Goal: Information Seeking & Learning: Learn about a topic

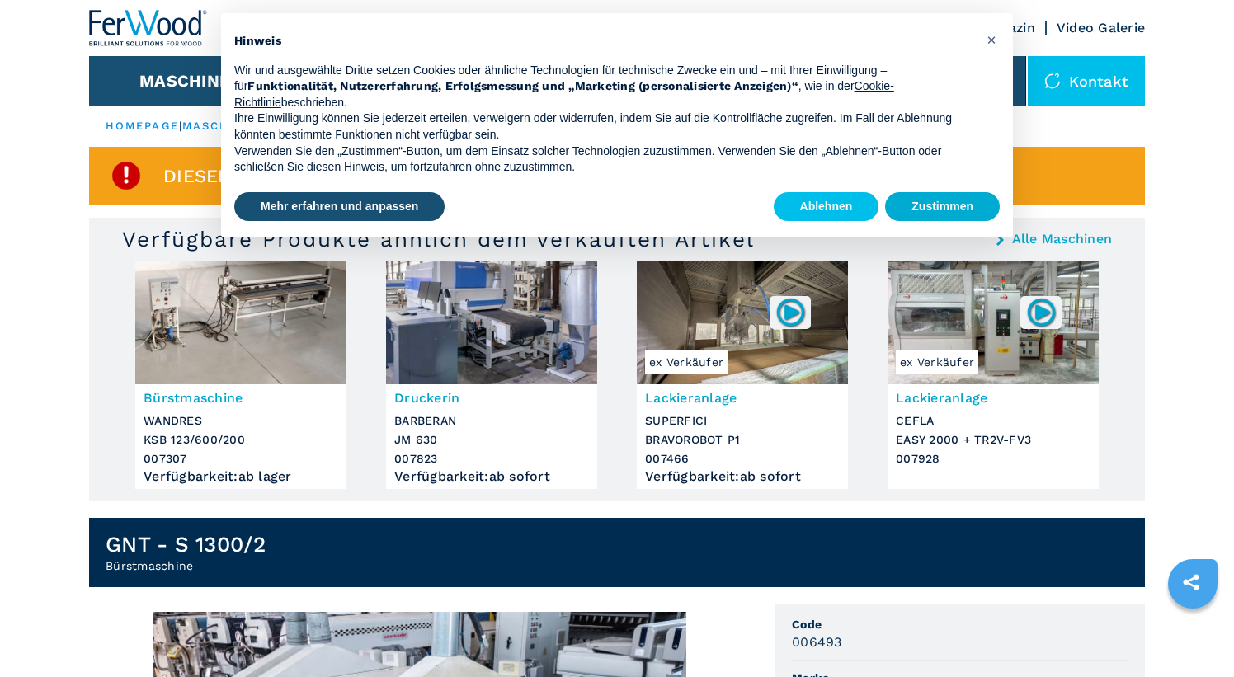
click at [925, 202] on button "Zustimmen" at bounding box center [942, 207] width 115 height 30
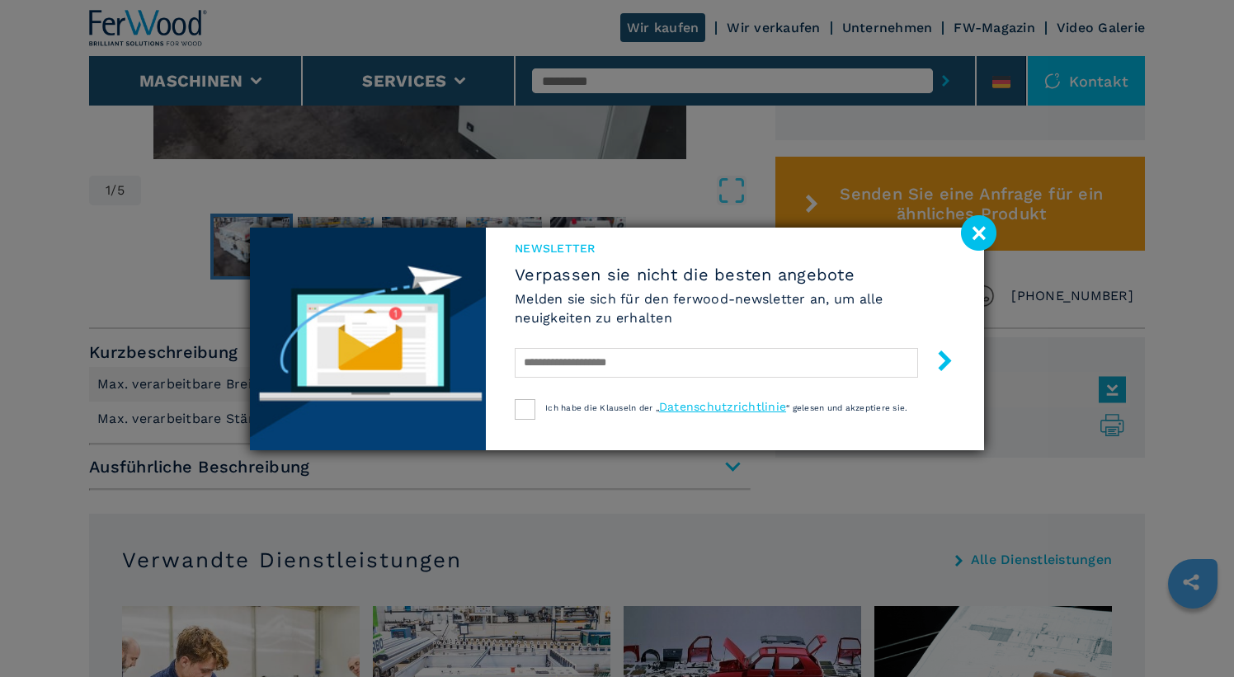
scroll to position [866, 0]
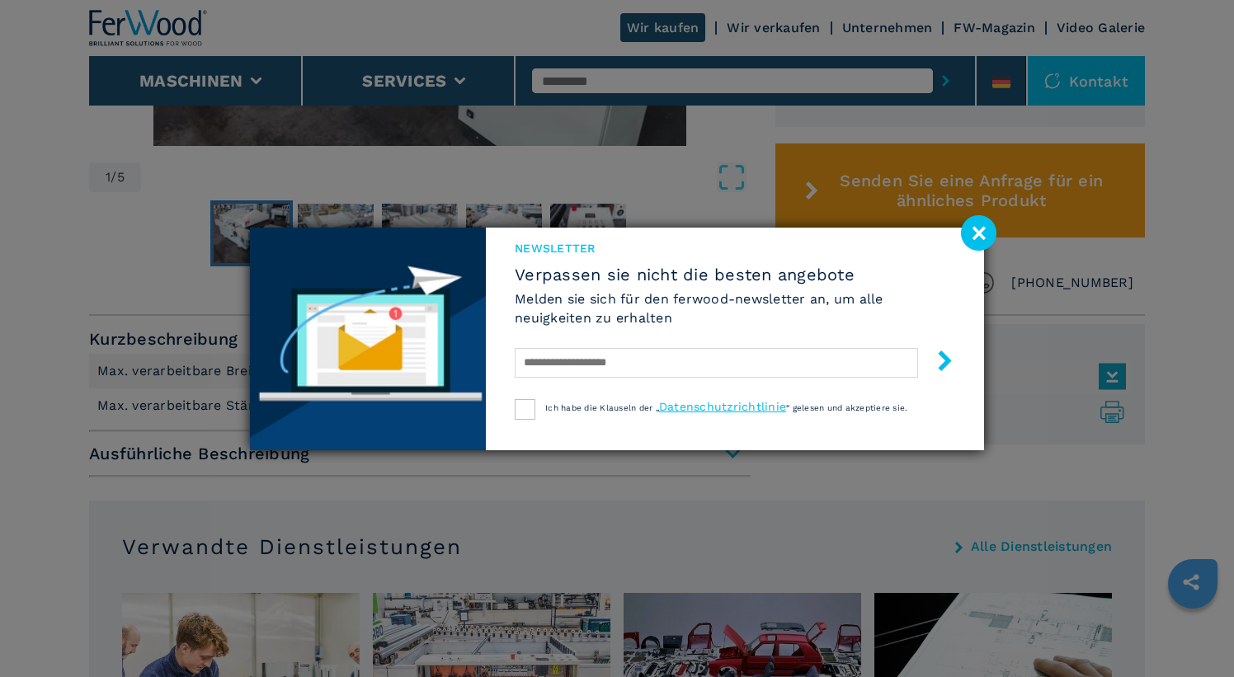
click at [976, 247] on image at bounding box center [978, 232] width 35 height 35
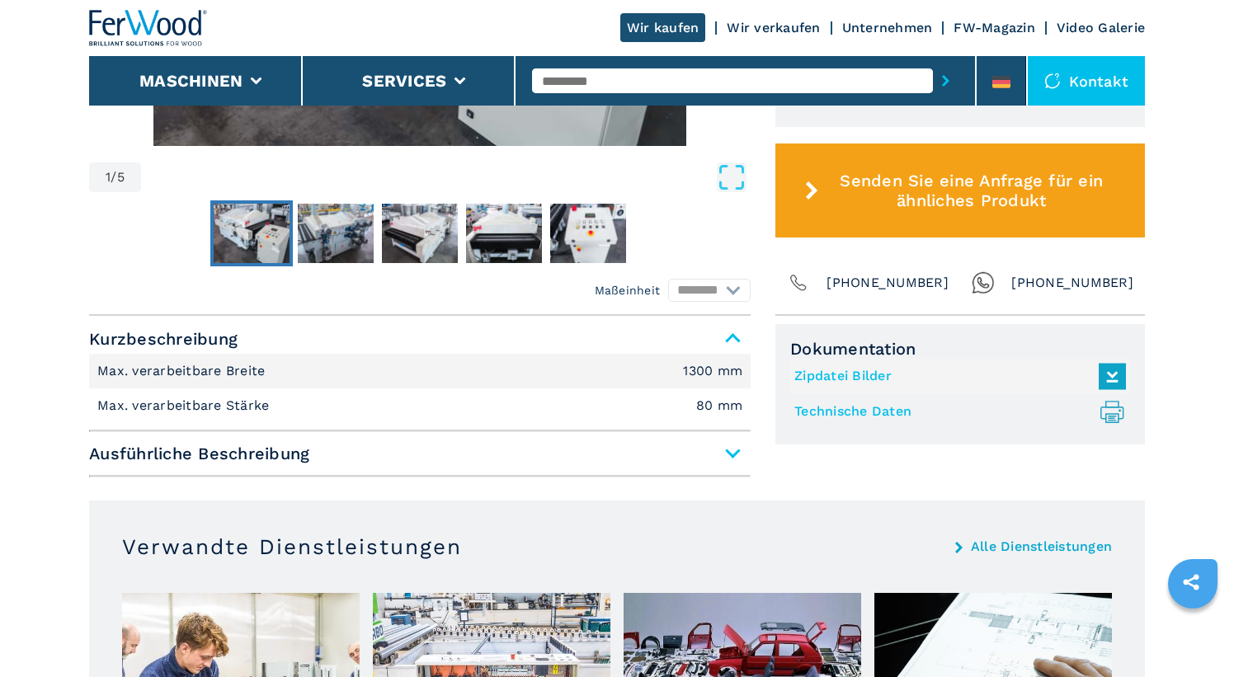
click at [732, 457] on span "Ausführliche Beschreibung" at bounding box center [419, 454] width 661 height 30
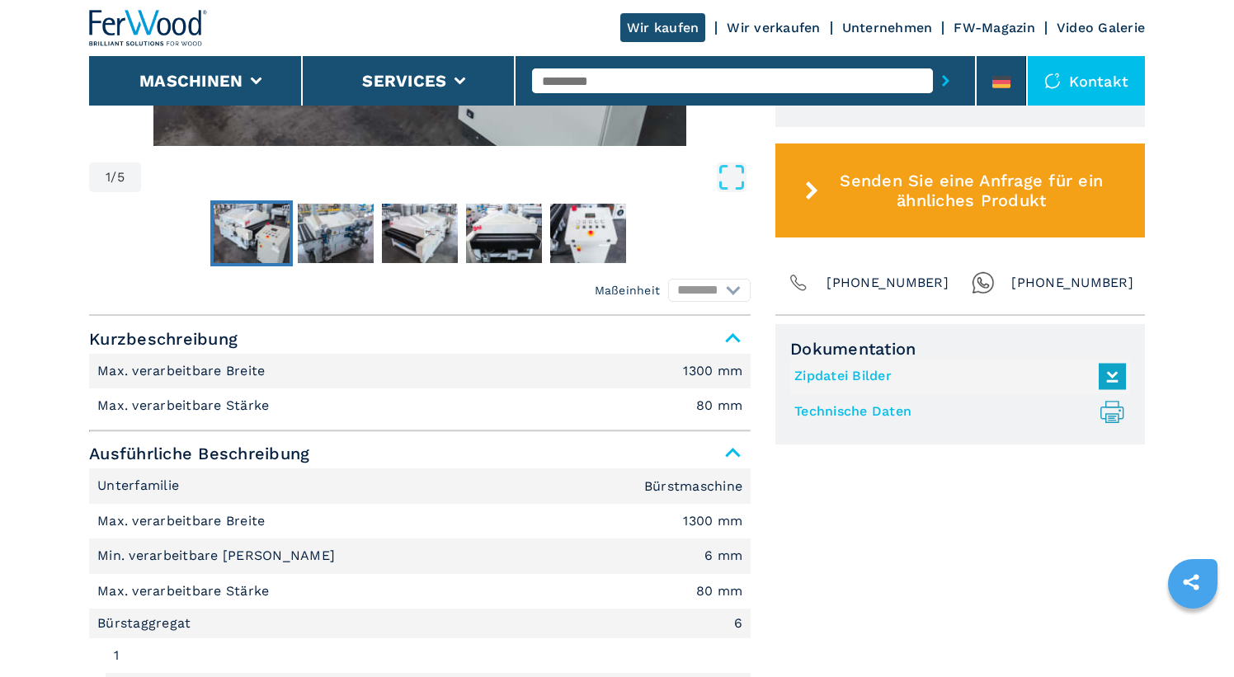
click at [731, 457] on span "Ausführliche Beschreibung" at bounding box center [419, 454] width 661 height 30
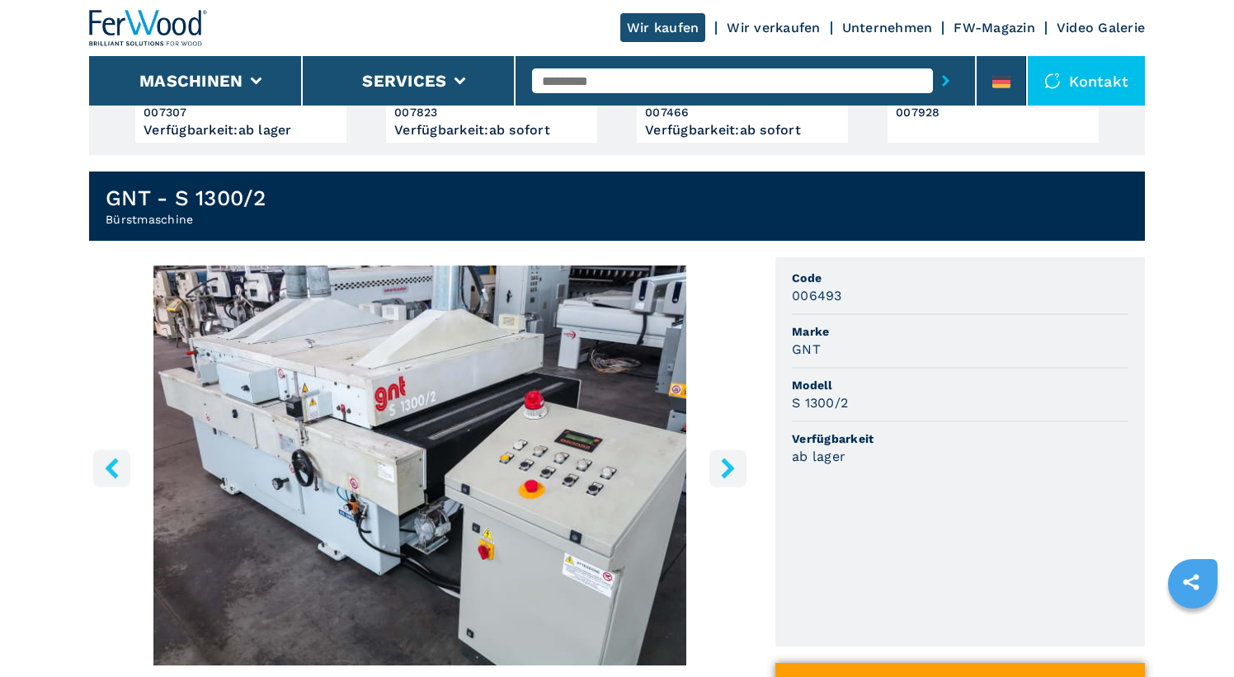
scroll to position [346, 0]
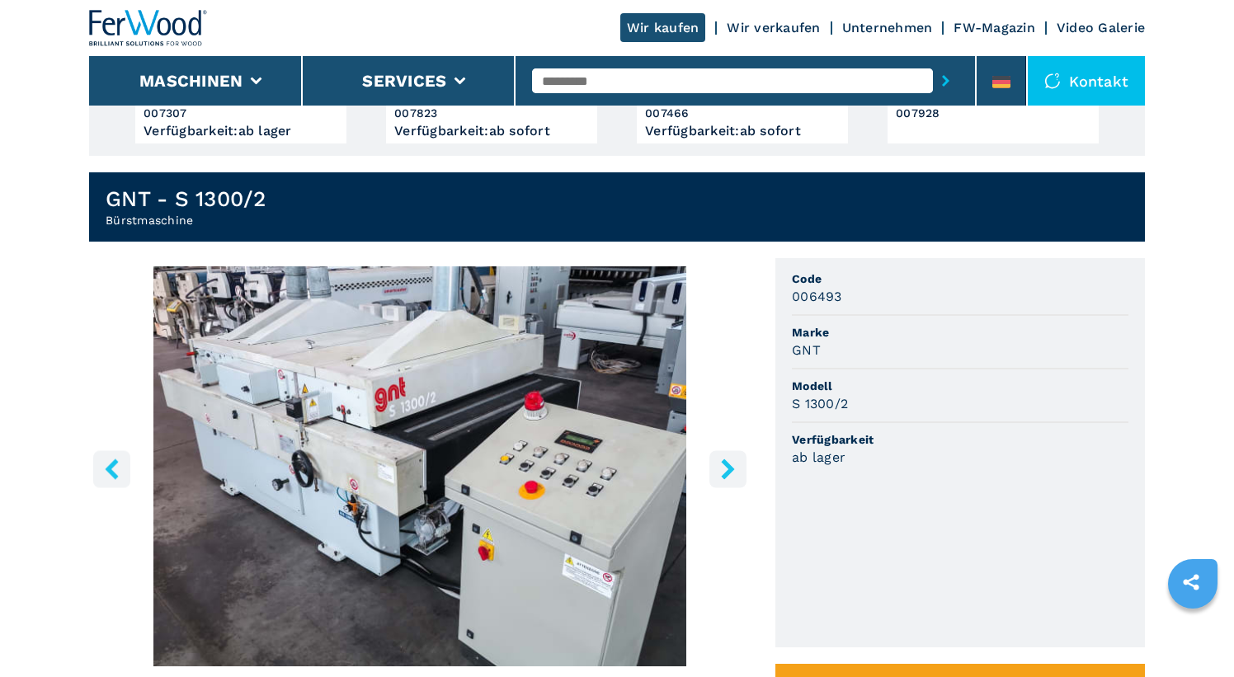
click at [727, 470] on icon "right-button" at bounding box center [727, 468] width 21 height 21
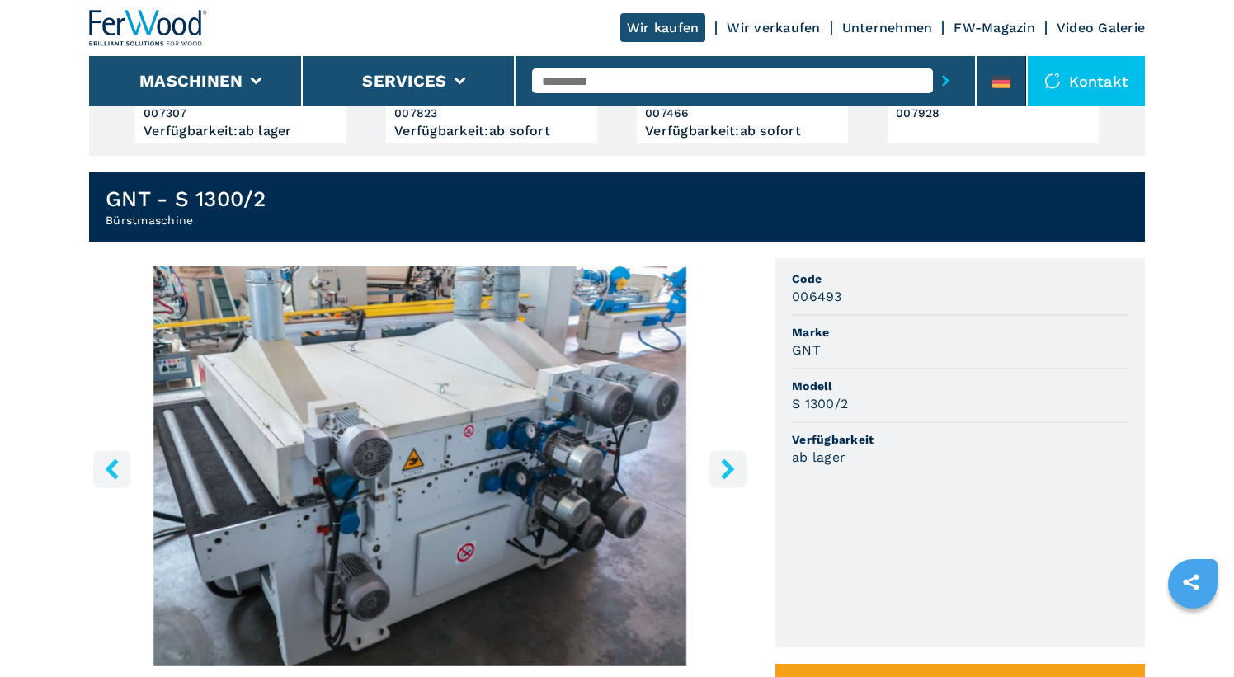
click at [727, 470] on icon "right-button" at bounding box center [727, 468] width 21 height 21
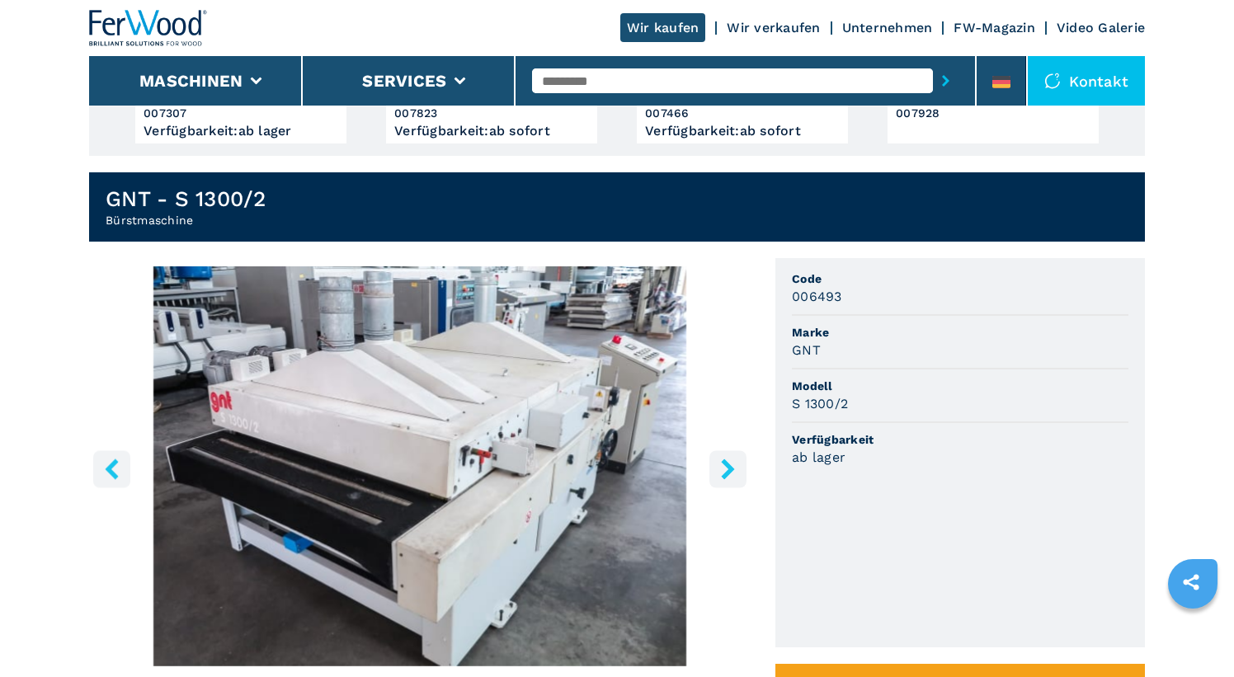
click at [727, 470] on icon "right-button" at bounding box center [727, 468] width 21 height 21
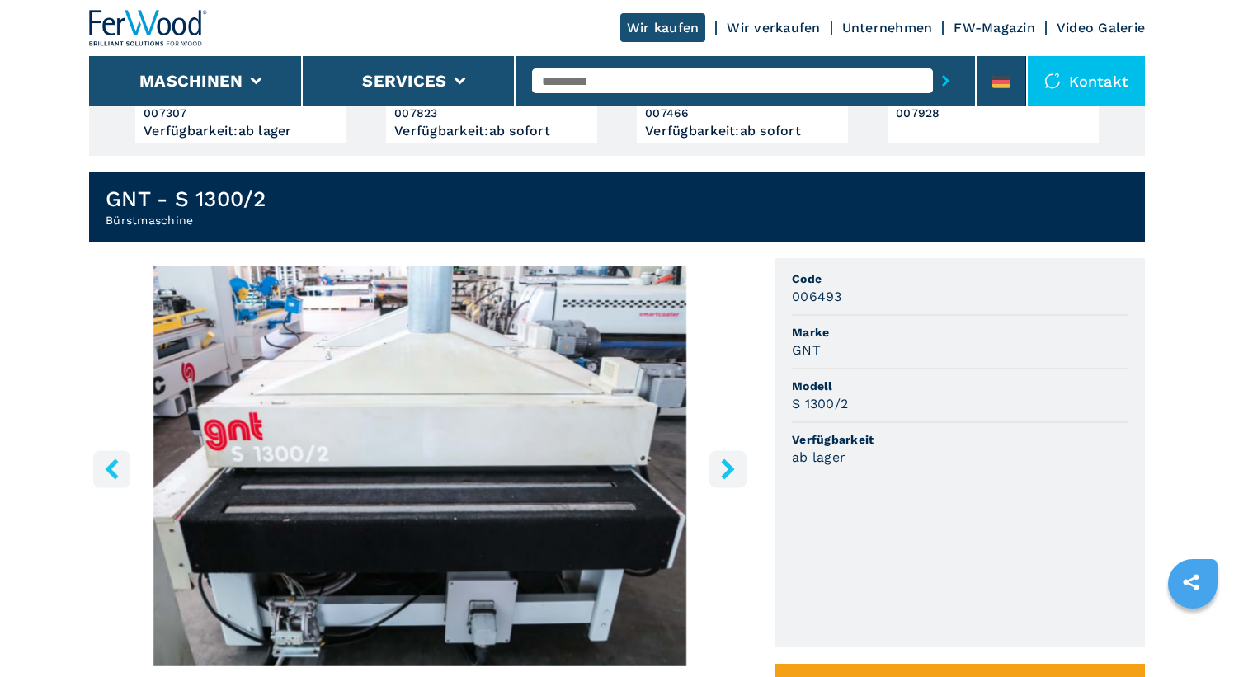
click at [727, 470] on icon "right-button" at bounding box center [727, 468] width 21 height 21
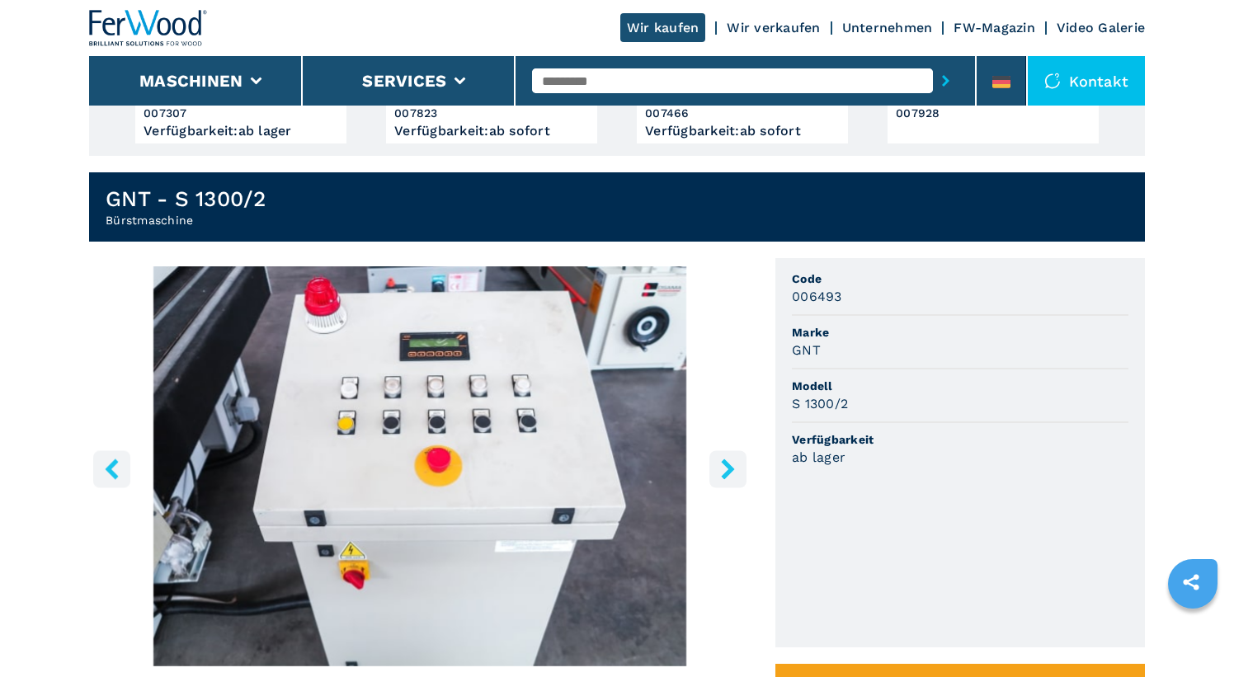
click at [727, 470] on icon "right-button" at bounding box center [727, 468] width 21 height 21
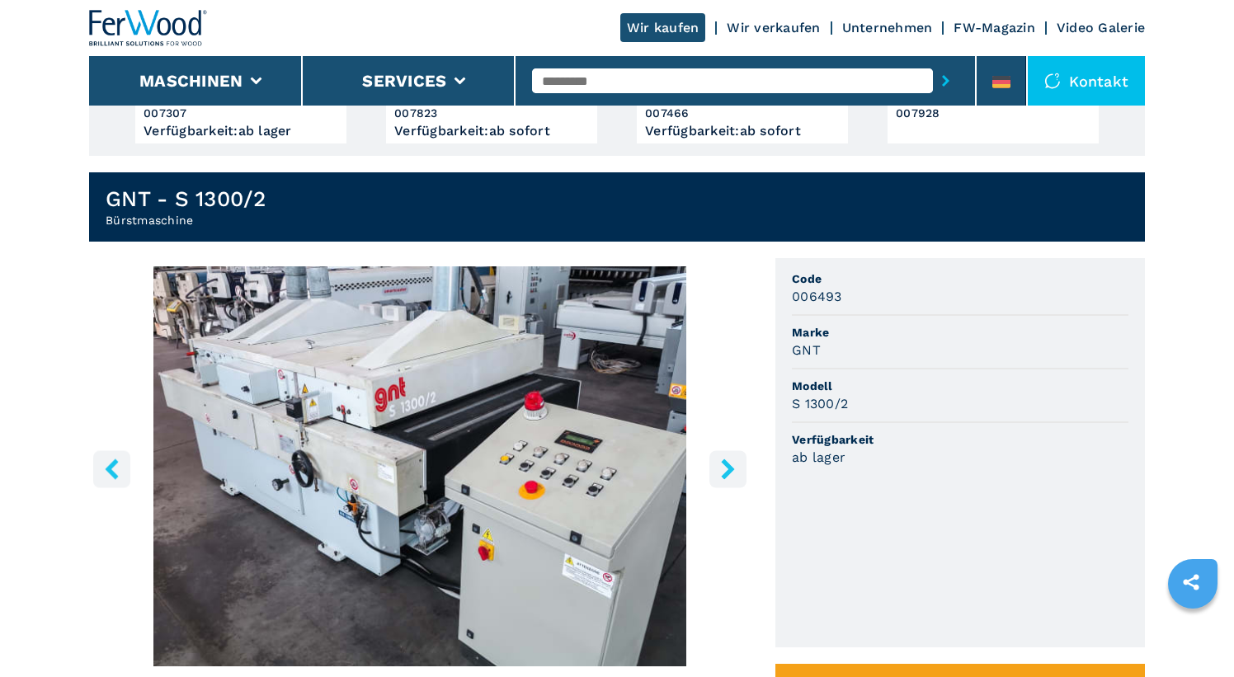
click at [727, 470] on icon "right-button" at bounding box center [727, 468] width 21 height 21
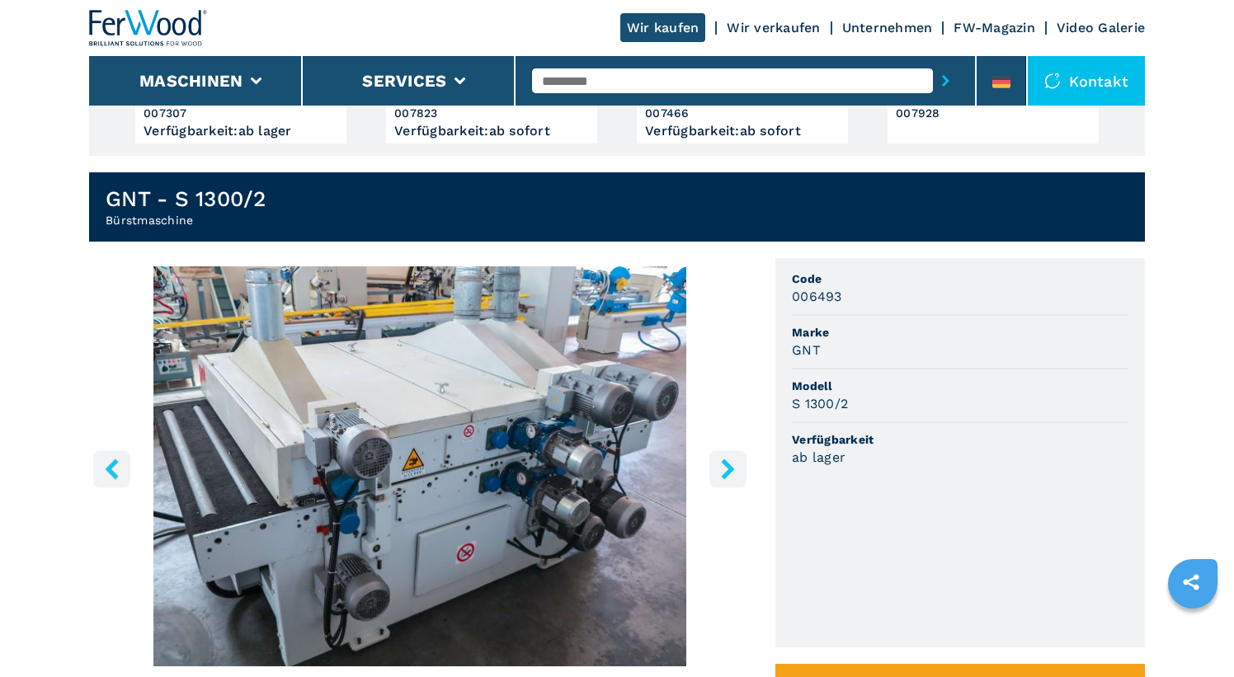
click at [727, 470] on icon "right-button" at bounding box center [727, 468] width 21 height 21
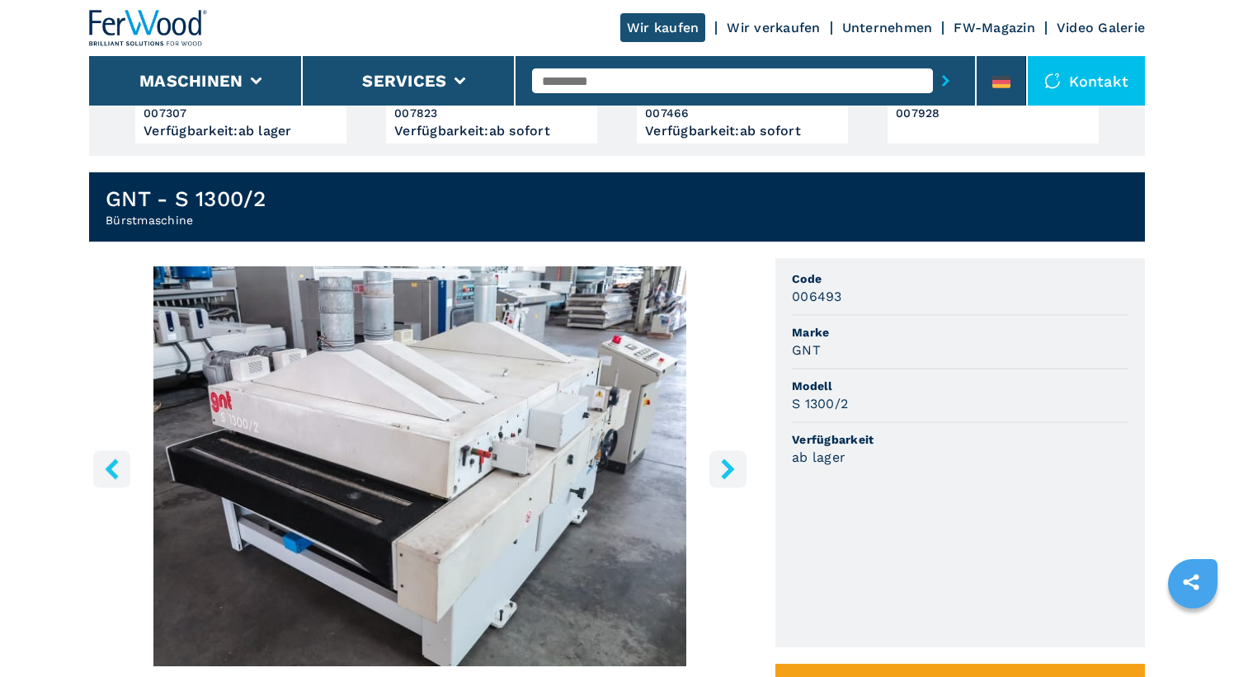
click at [727, 470] on icon "right-button" at bounding box center [727, 468] width 21 height 21
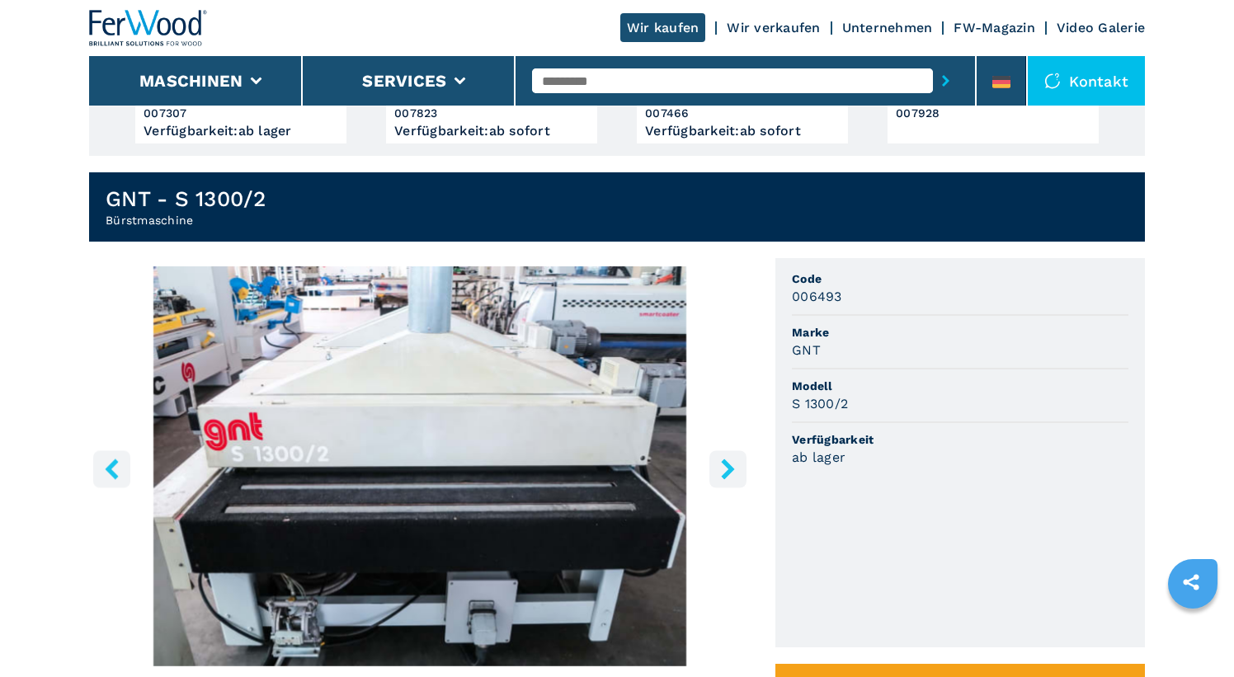
click at [727, 470] on icon "right-button" at bounding box center [727, 468] width 21 height 21
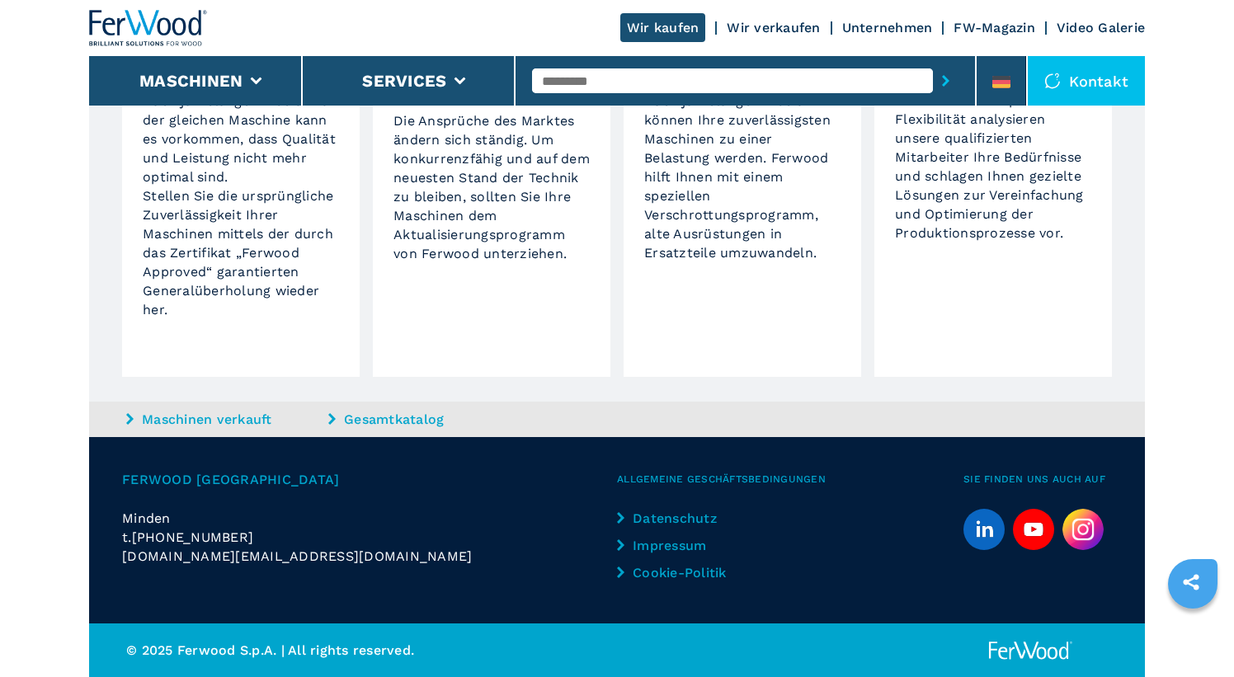
scroll to position [1634, 0]
